Goal: Task Accomplishment & Management: Use online tool/utility

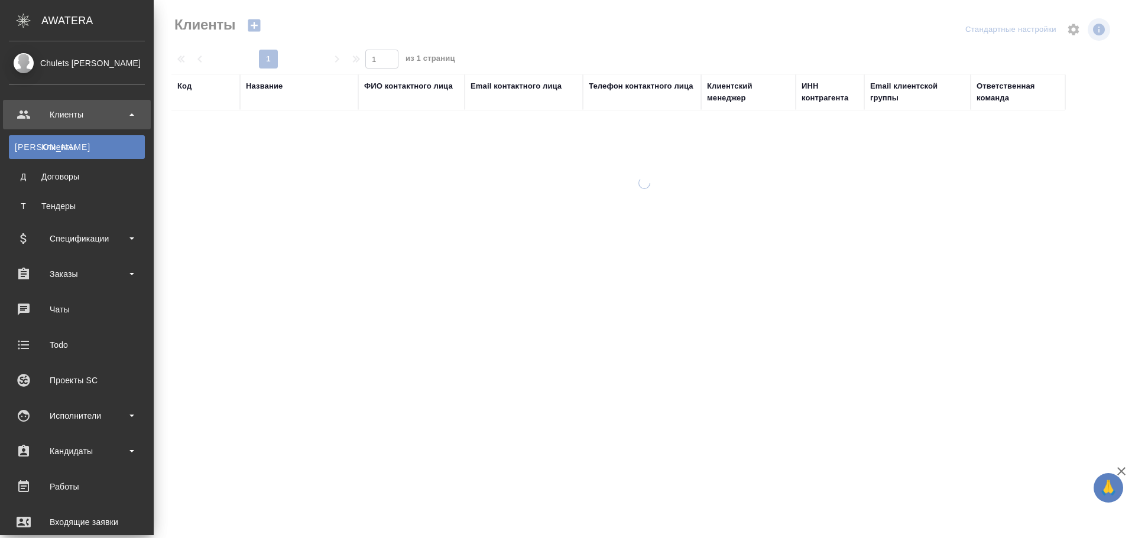
select select "RU"
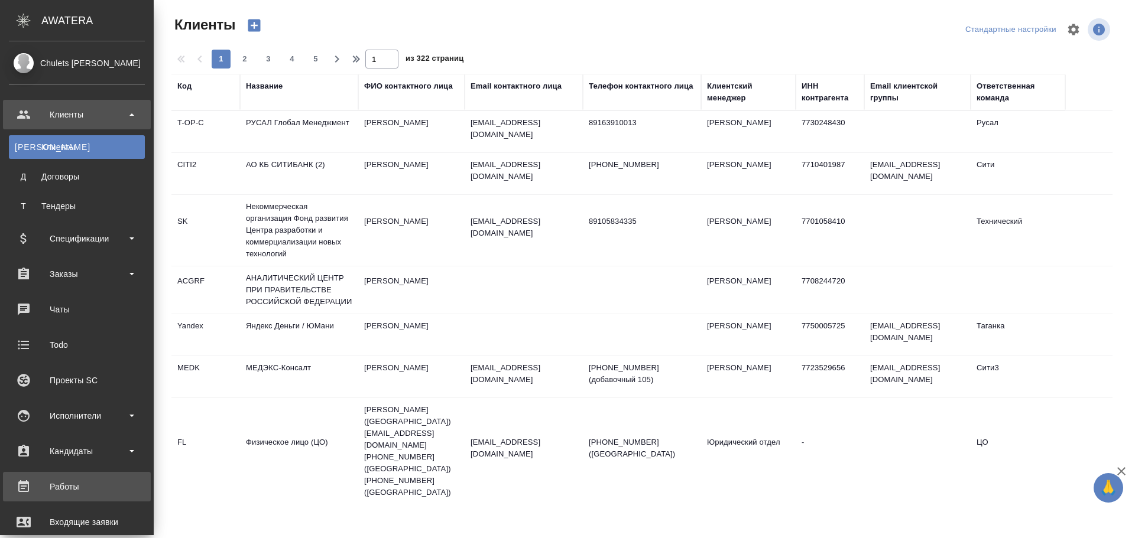
click at [68, 479] on div "Работы" at bounding box center [77, 487] width 136 height 18
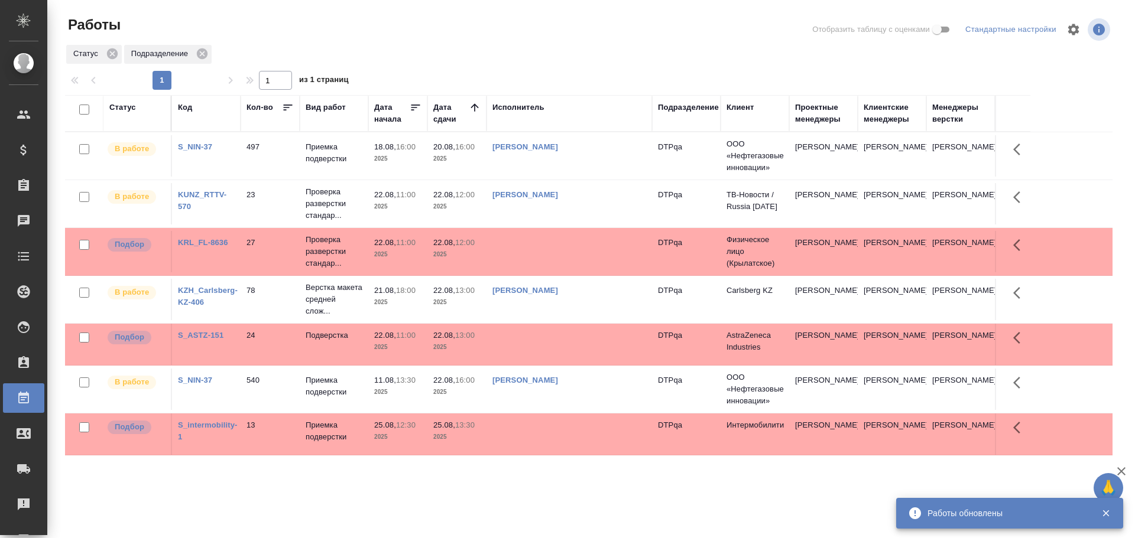
click at [563, 177] on td "[PERSON_NAME]" at bounding box center [568, 155] width 165 height 41
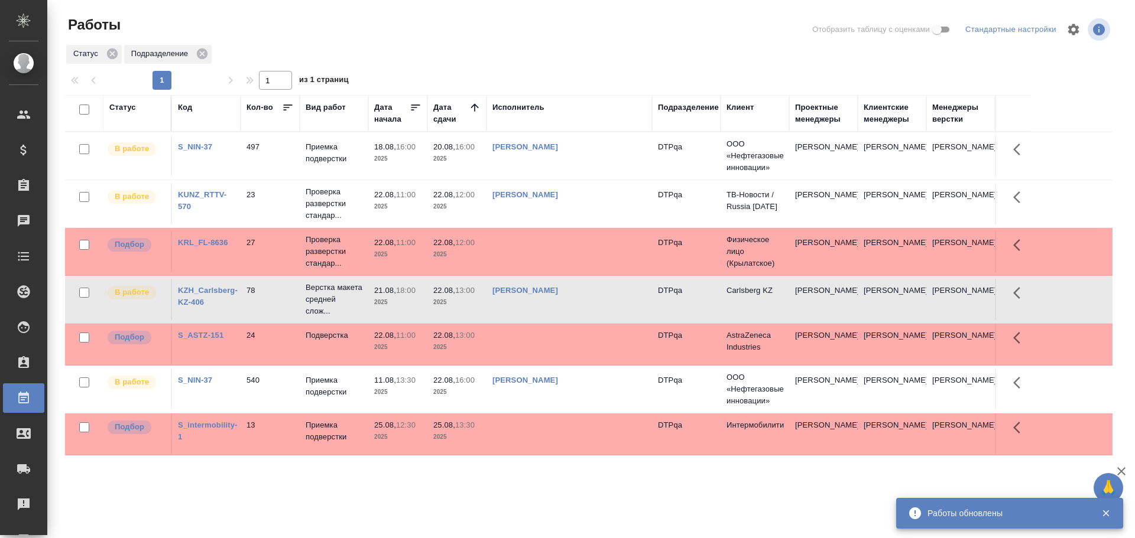
click at [563, 177] on td "[PERSON_NAME]" at bounding box center [568, 155] width 165 height 41
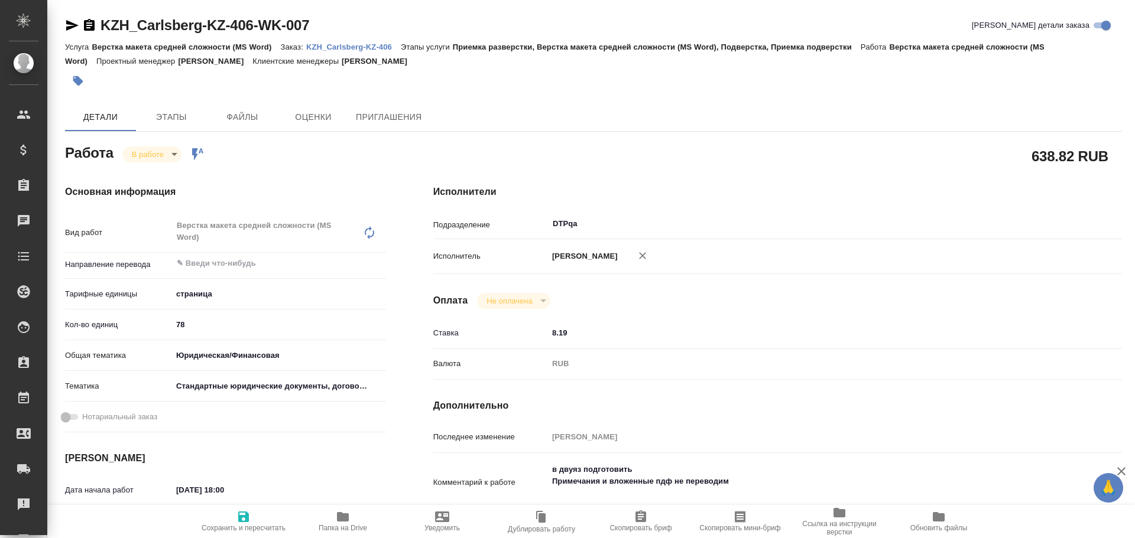
type textarea "x"
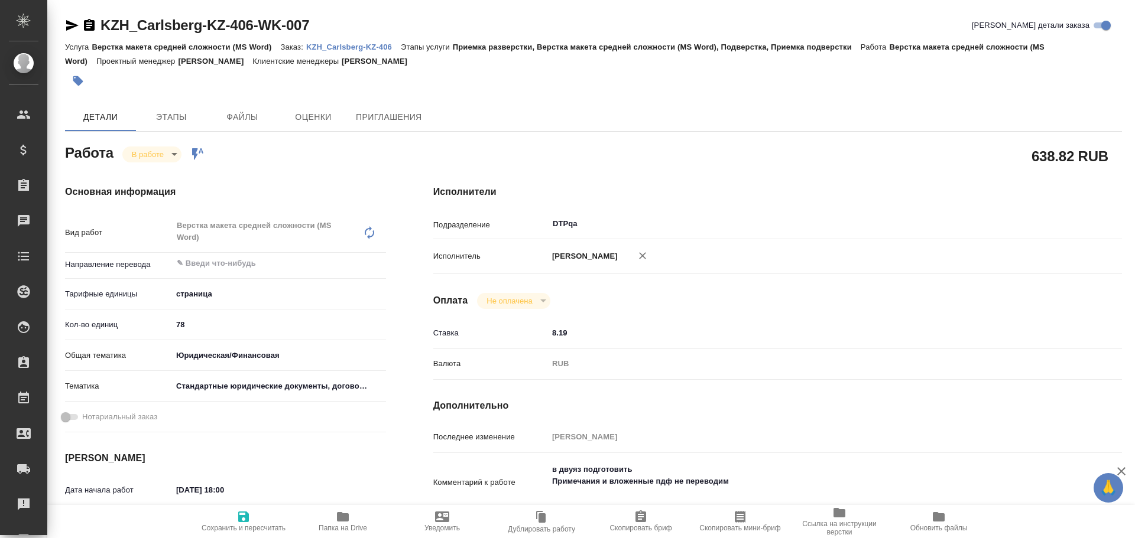
type textarea "x"
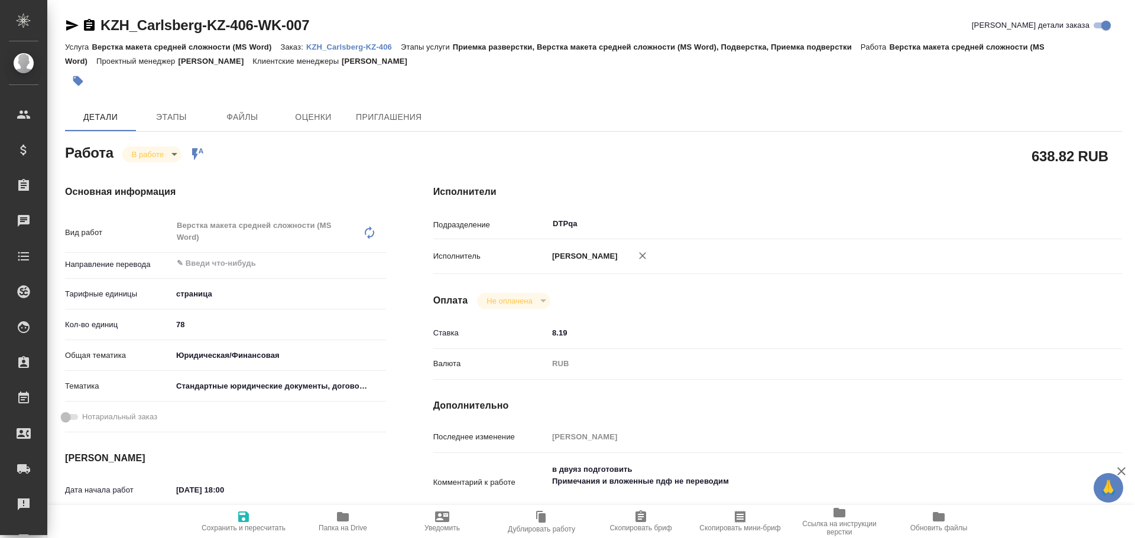
scroll to position [236, 0]
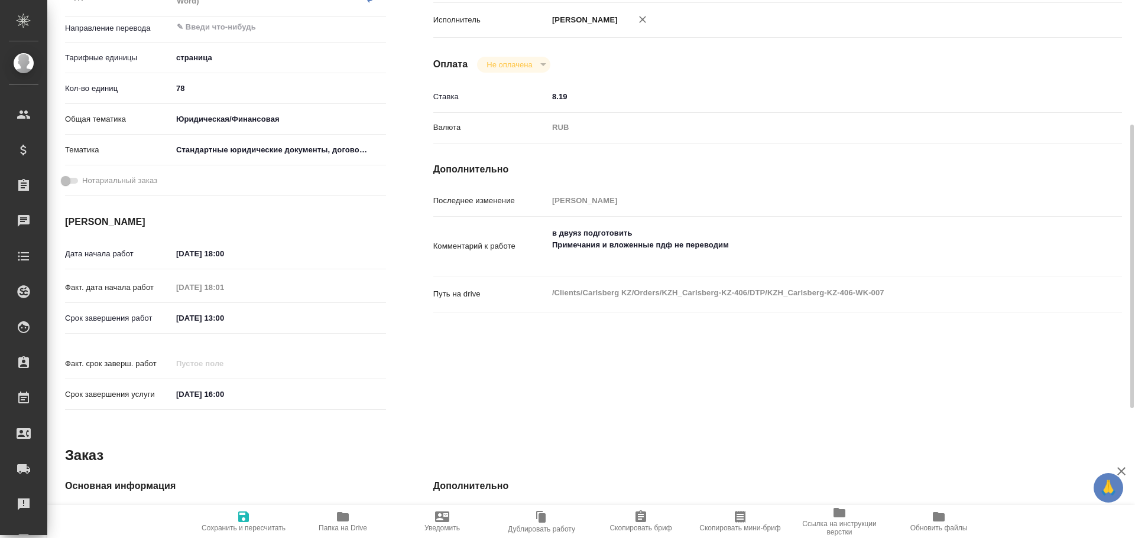
type textarea "x"
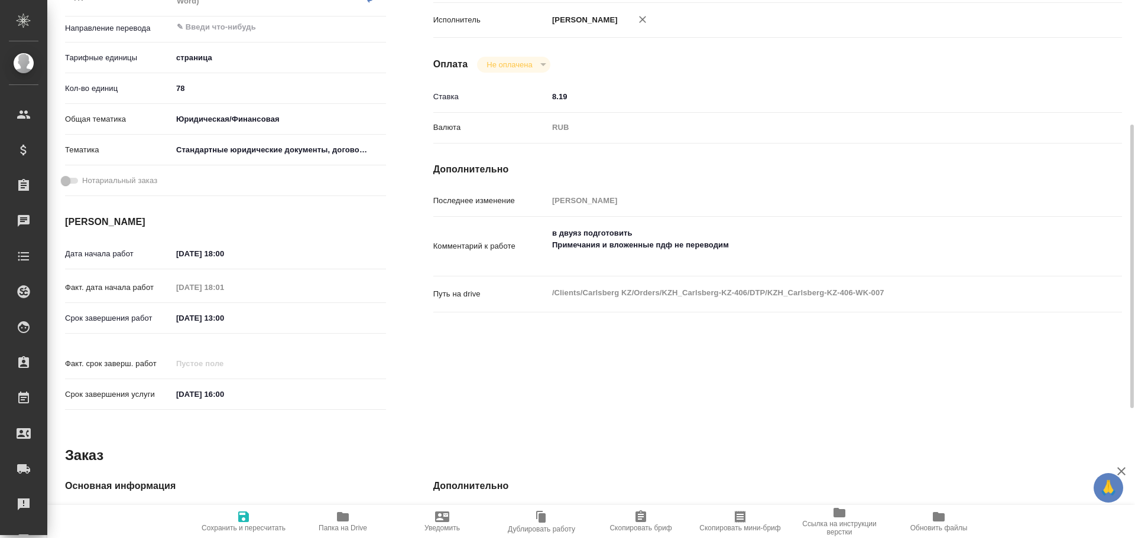
click at [352, 516] on span "Папка на Drive" at bounding box center [342, 521] width 85 height 22
type textarea "x"
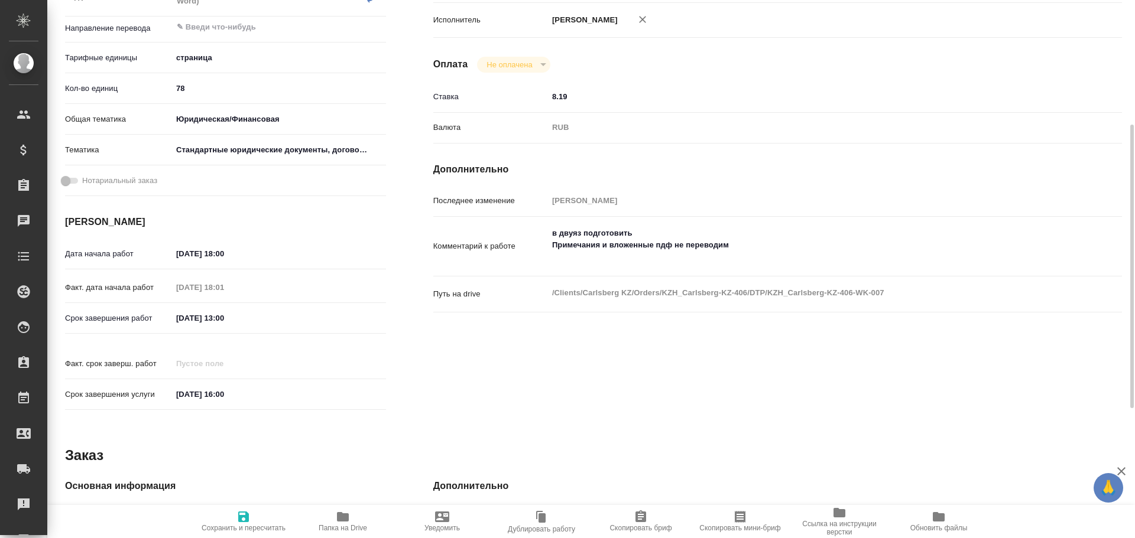
type textarea "x"
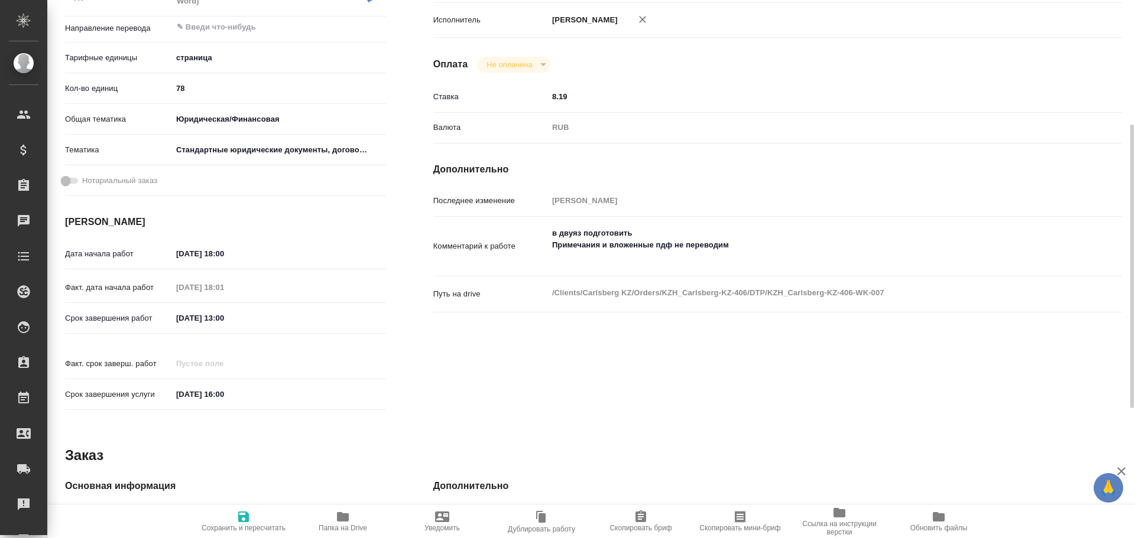
type textarea "x"
